Goal: Communication & Community: Ask a question

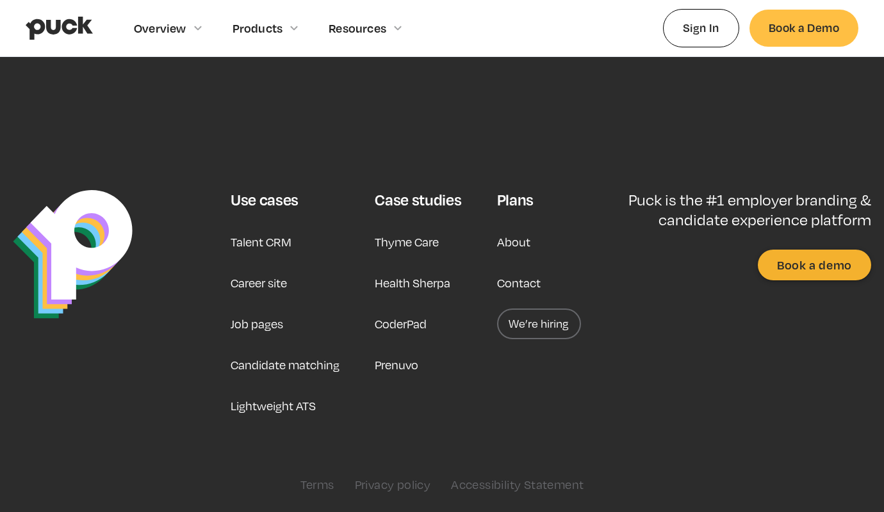
type input "e"
type textarea "e"
type input "[PERSON_NAME]"
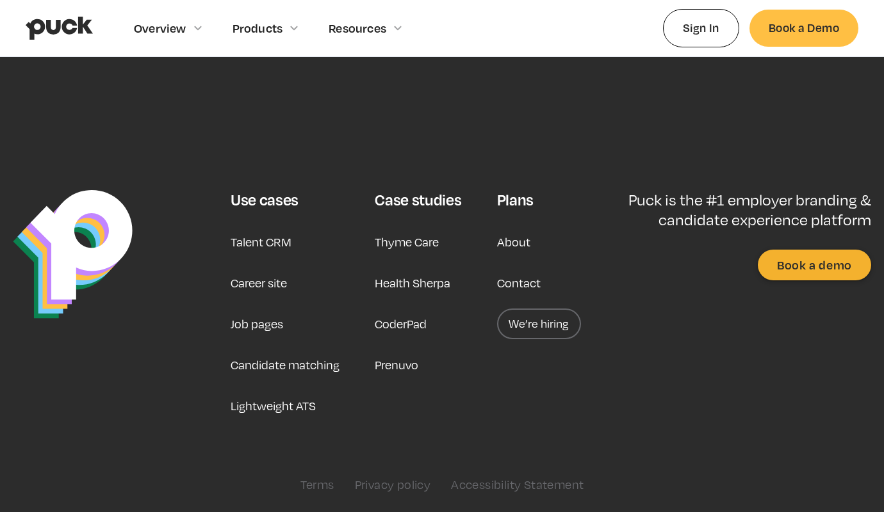
type input "[PERSON_NAME]"
type input "[PERSON_NAME][EMAIL_ADDRESS][DOMAIN_NAME]"
type textarea "Dzien dobry, moge zadbac o to aby Panstwa domena znalazla sie w TOP 1-3 wyszuki…"
type input "Please wait..."
